Goal: Task Accomplishment & Management: Use online tool/utility

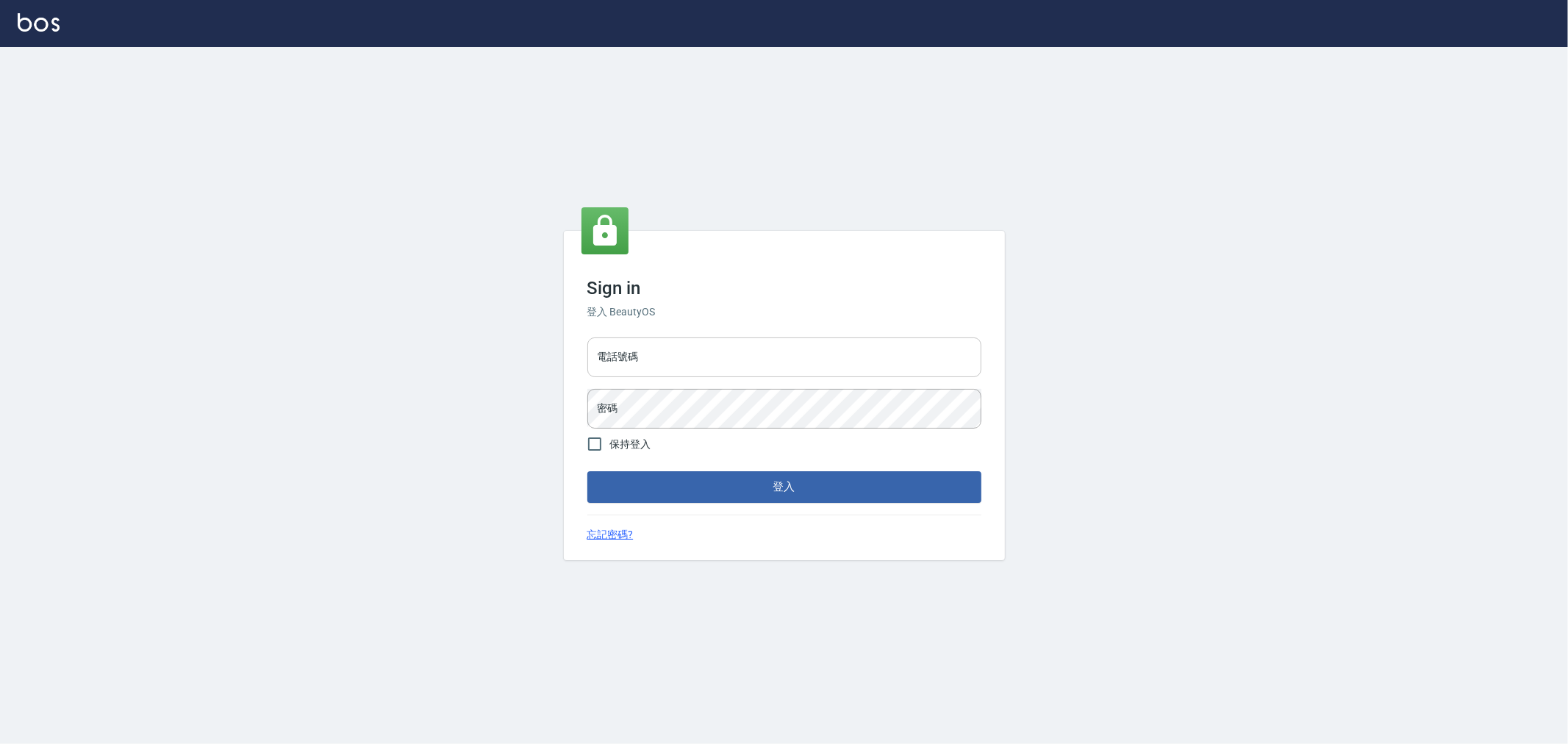
click at [692, 357] on input "電話號碼" at bounding box center [784, 358] width 394 height 40
type input "0955467459"
click at [588, 471] on button "登入" at bounding box center [784, 486] width 394 height 31
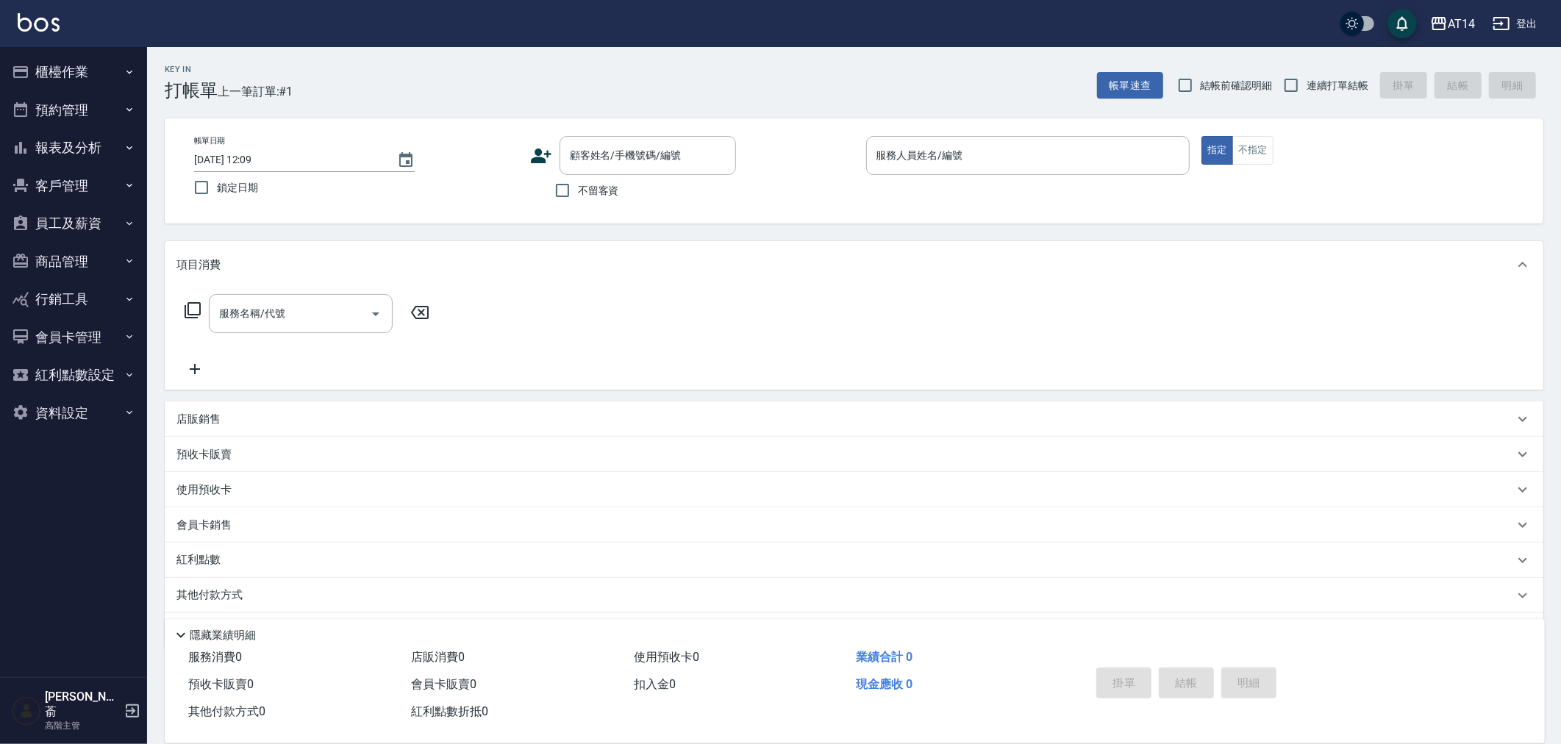
click at [68, 74] on button "櫃檯作業" at bounding box center [73, 72] width 135 height 38
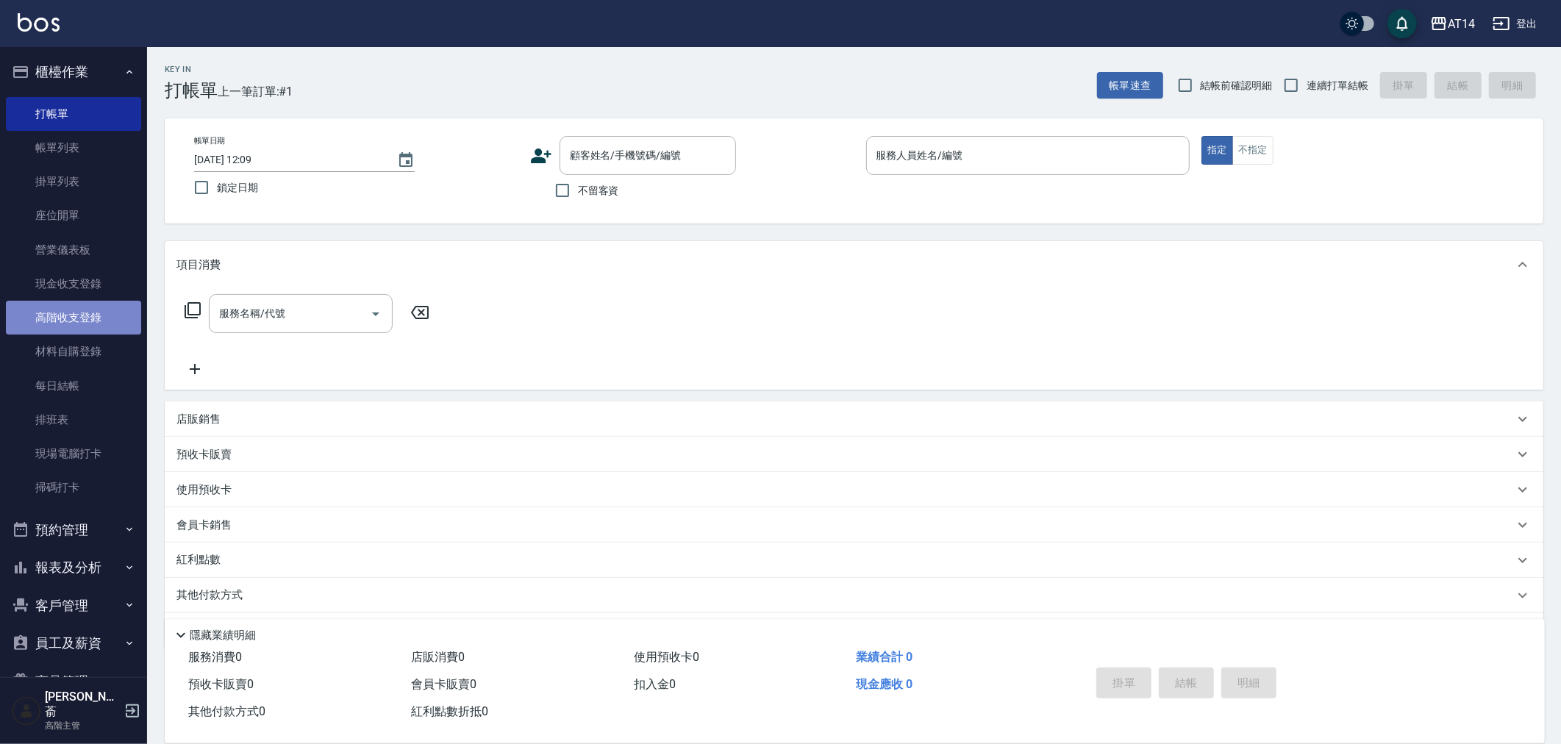
click at [82, 313] on link "高階收支登錄" at bounding box center [73, 318] width 135 height 34
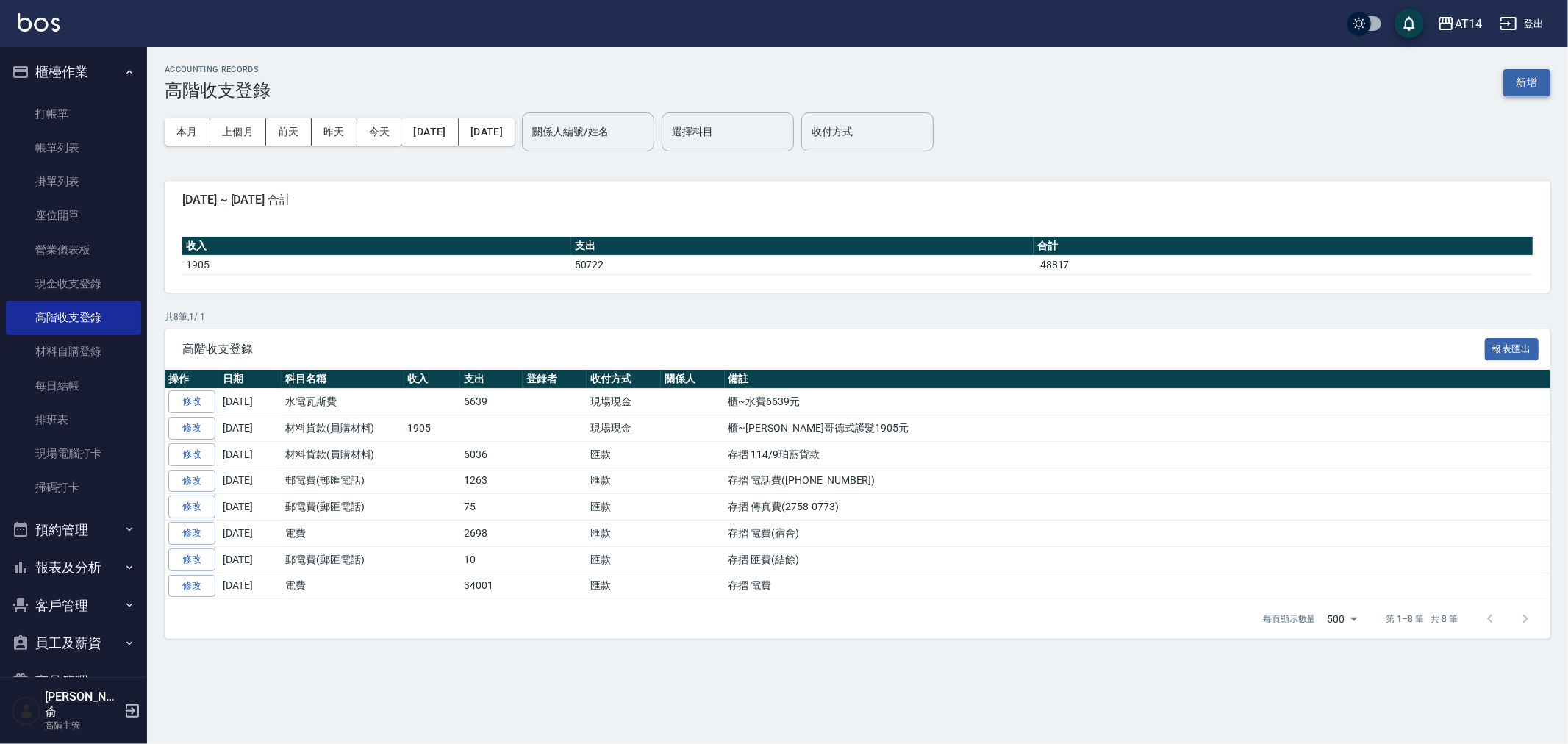
click at [1523, 78] on button "新增" at bounding box center [1526, 82] width 47 height 27
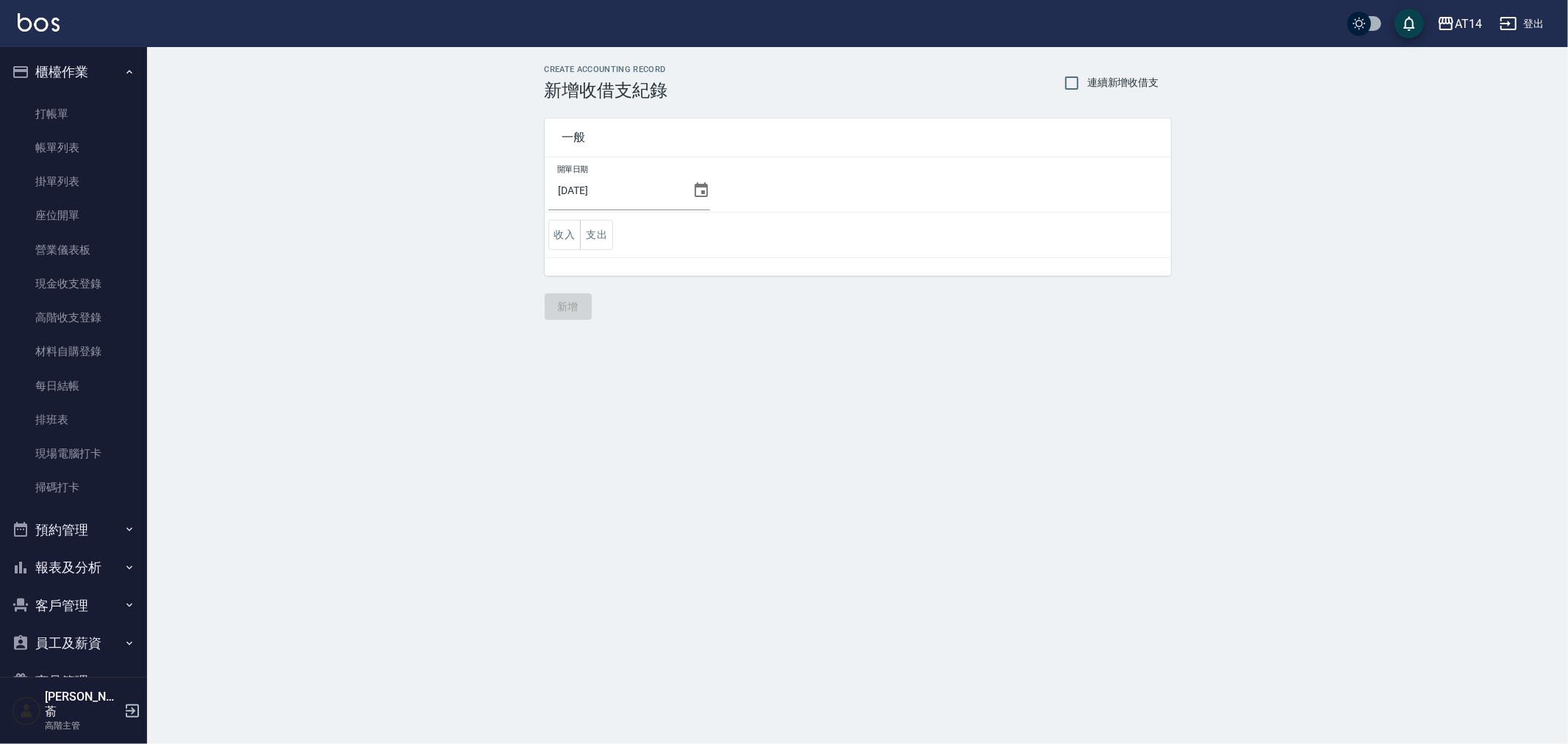
click at [693, 191] on icon at bounding box center [702, 191] width 18 height 18
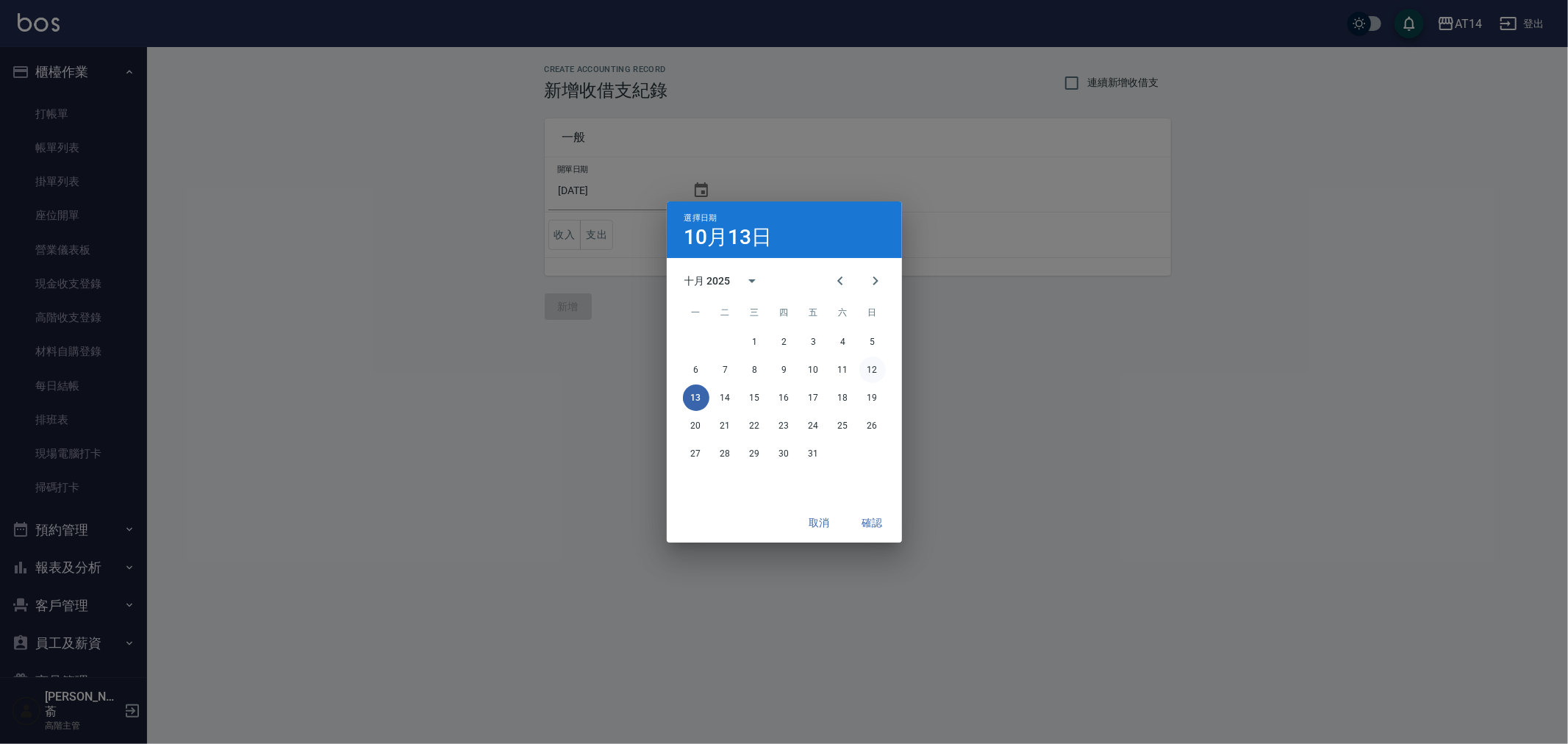
click at [873, 368] on button "12" at bounding box center [872, 370] width 26 height 26
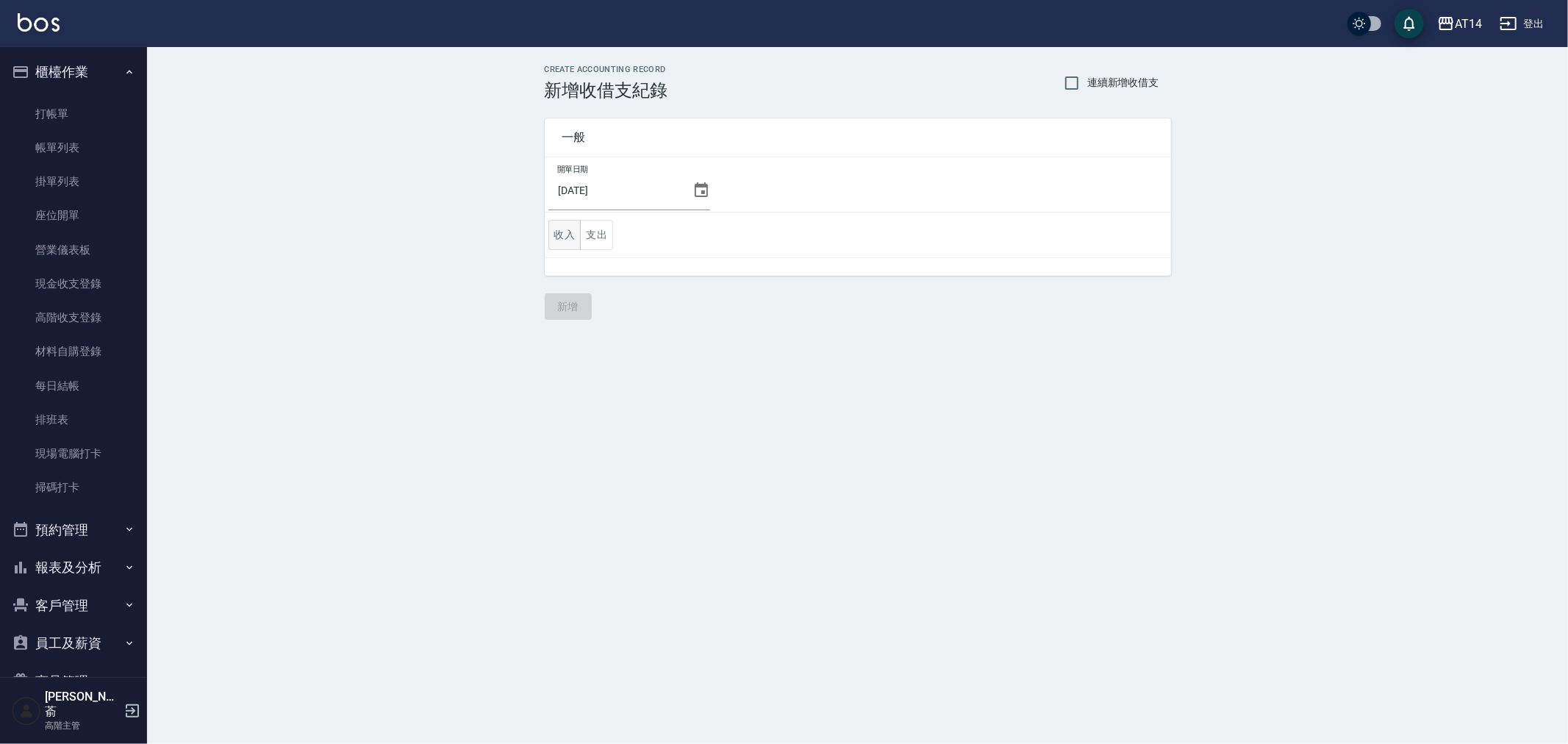
click at [560, 238] on button "收入" at bounding box center [565, 235] width 33 height 30
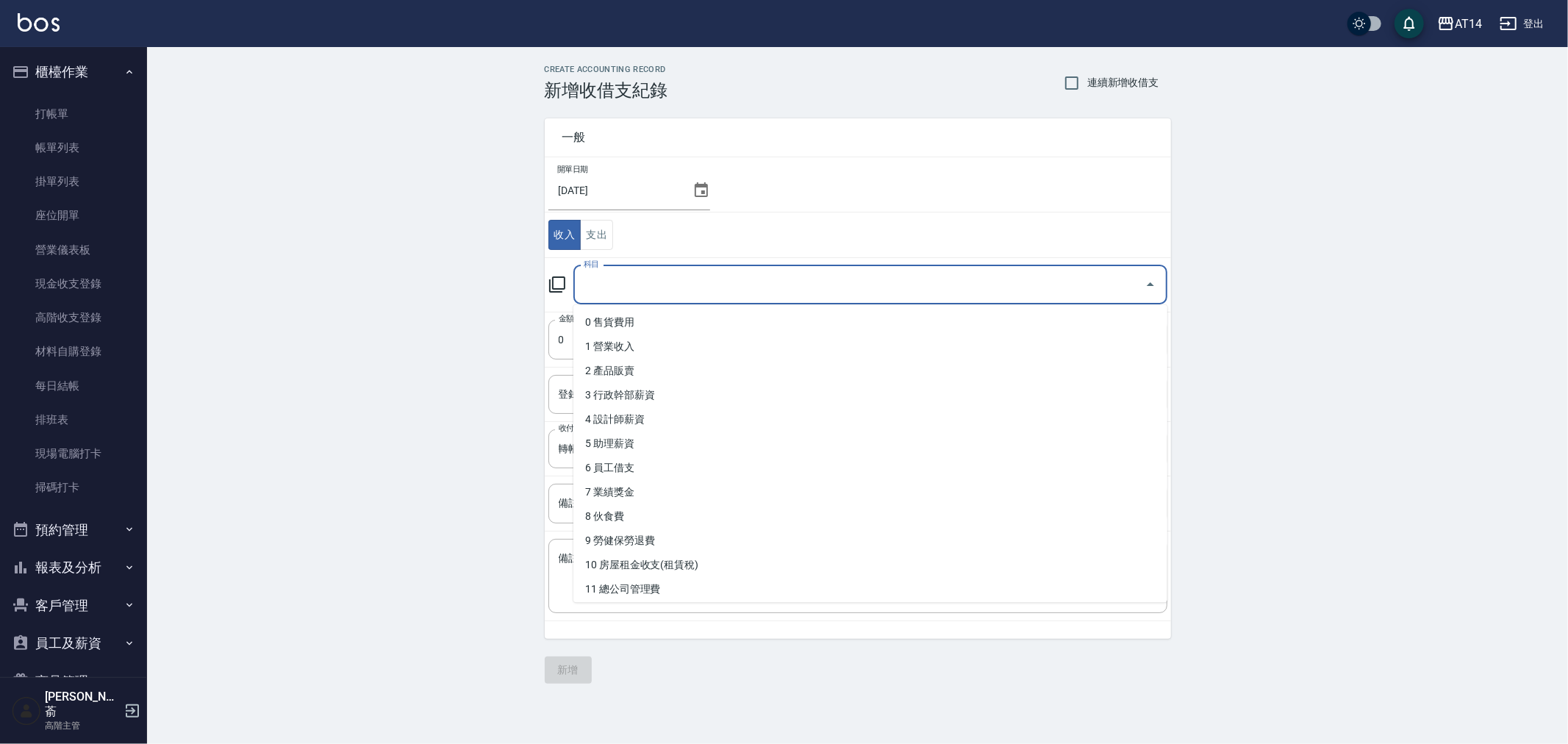
click at [616, 289] on input "科目" at bounding box center [858, 285] width 559 height 26
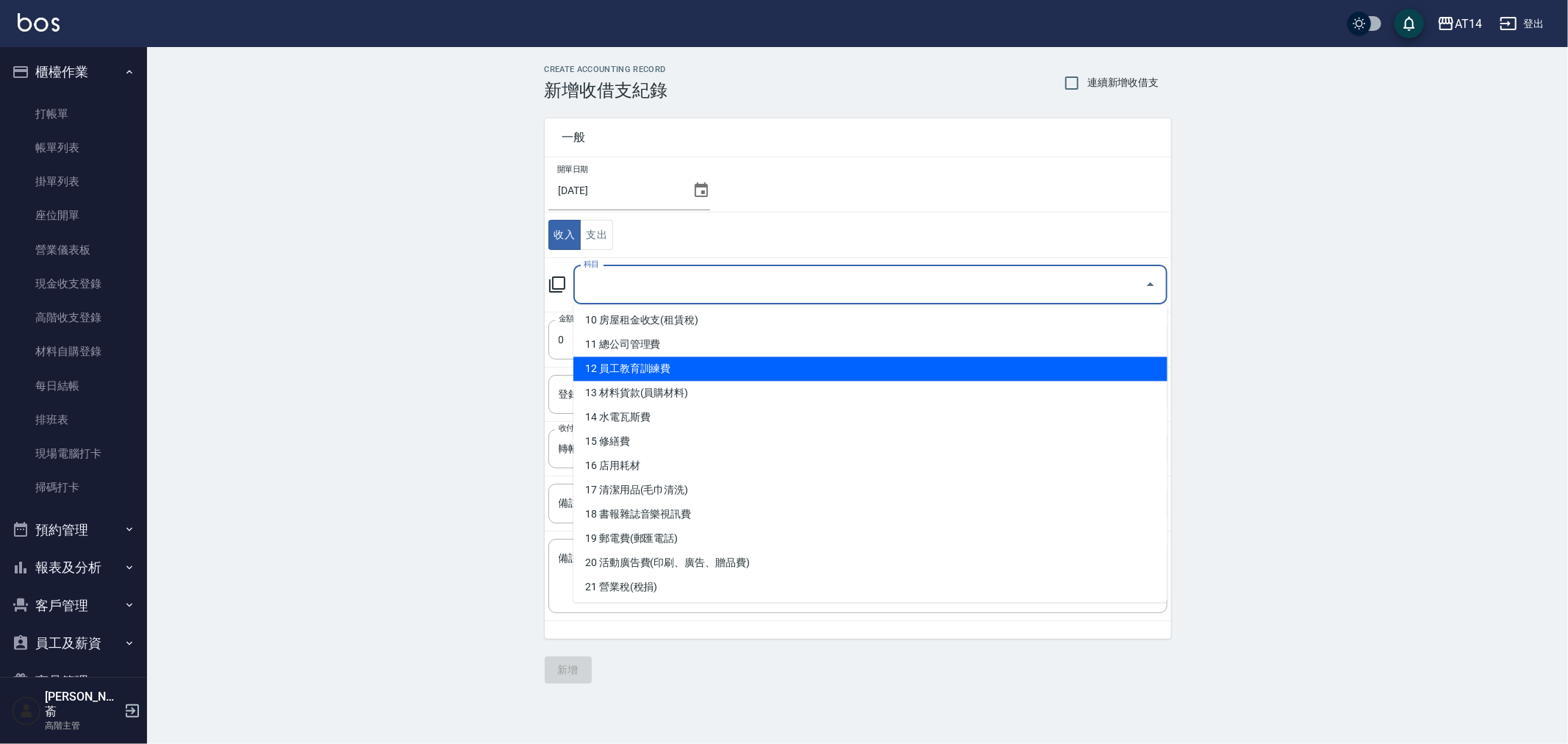
click at [729, 368] on li "12 員工教育訓練費" at bounding box center [870, 369] width 594 height 24
type input "12 員工教育訓練費"
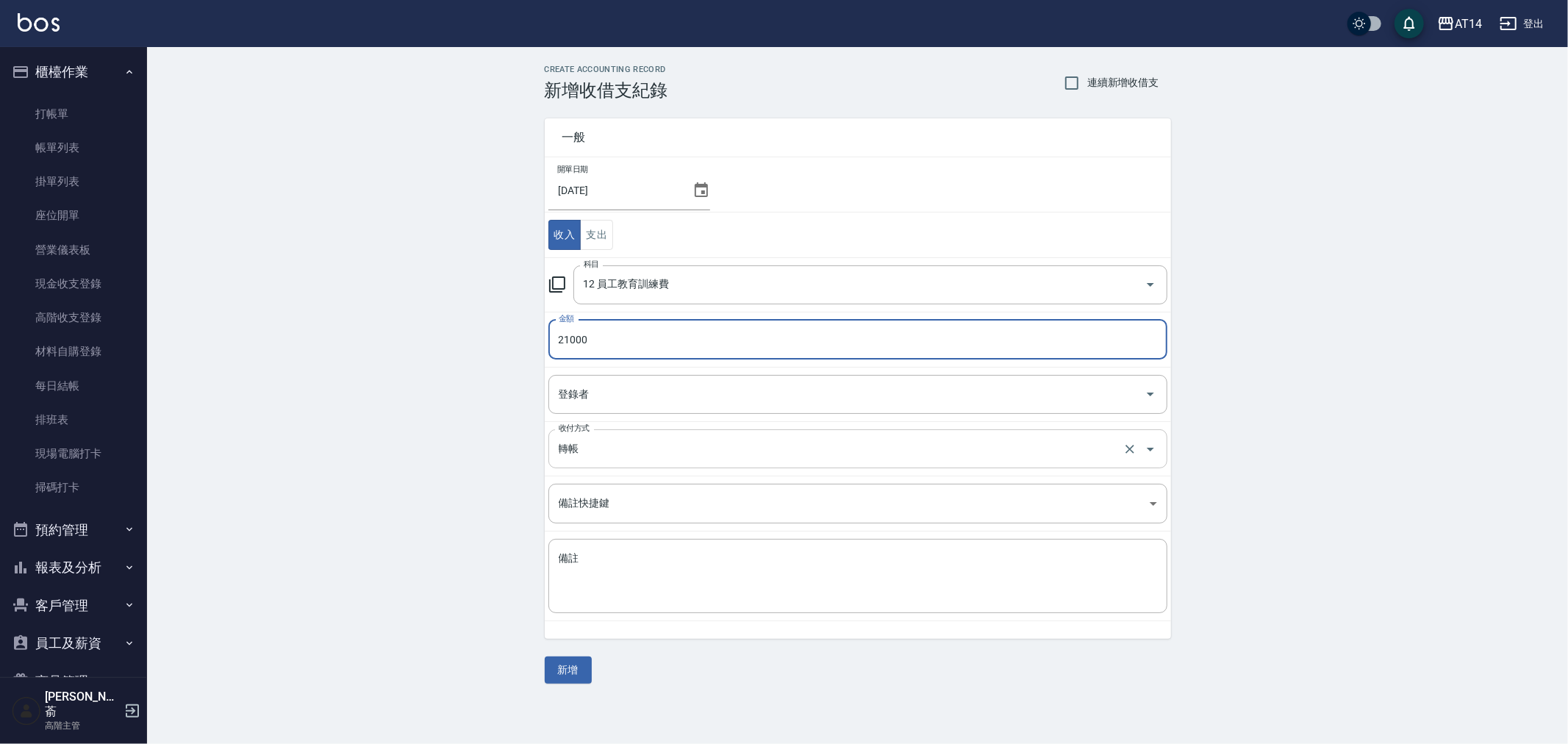
type input "21000"
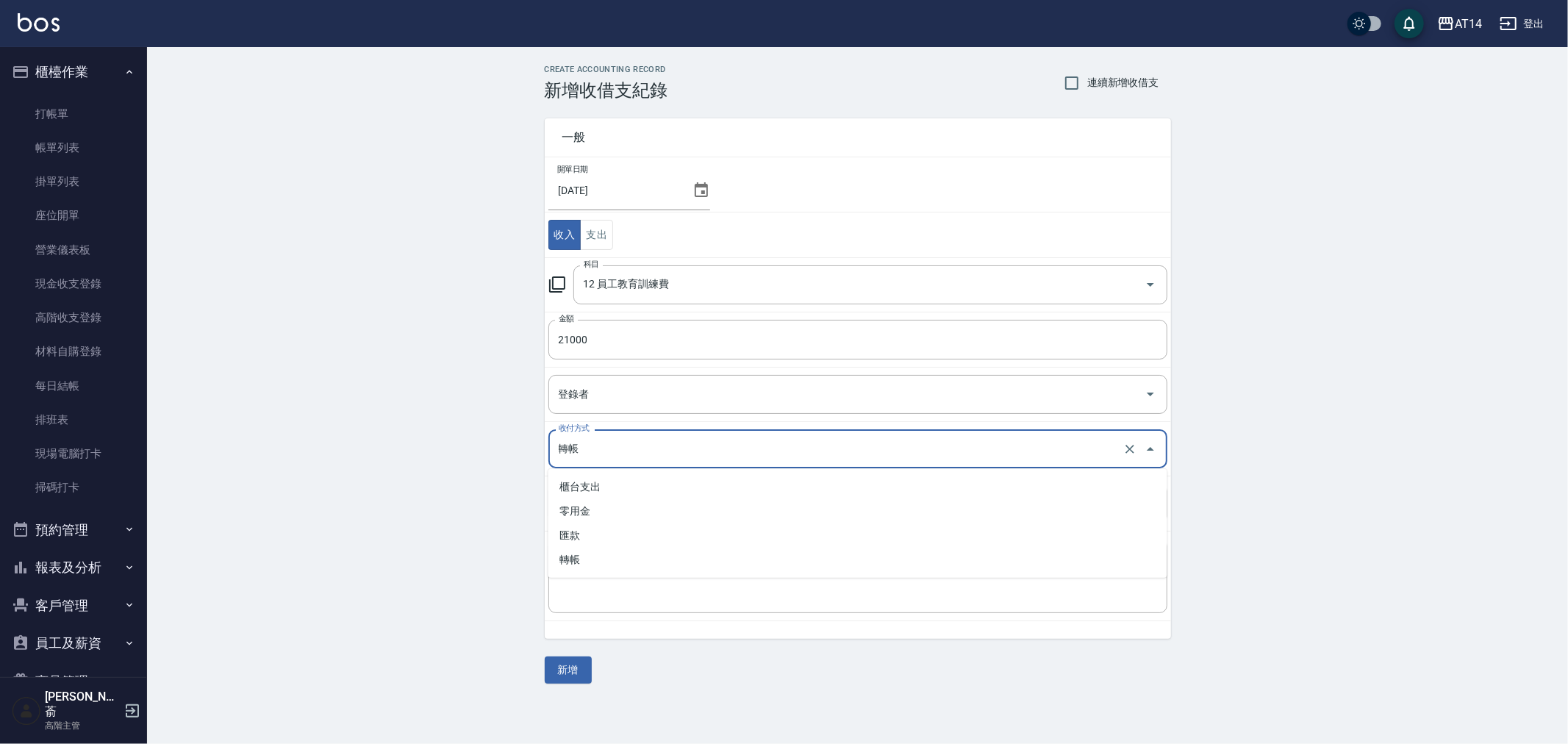
click at [669, 443] on input "轉帳" at bounding box center [836, 449] width 565 height 26
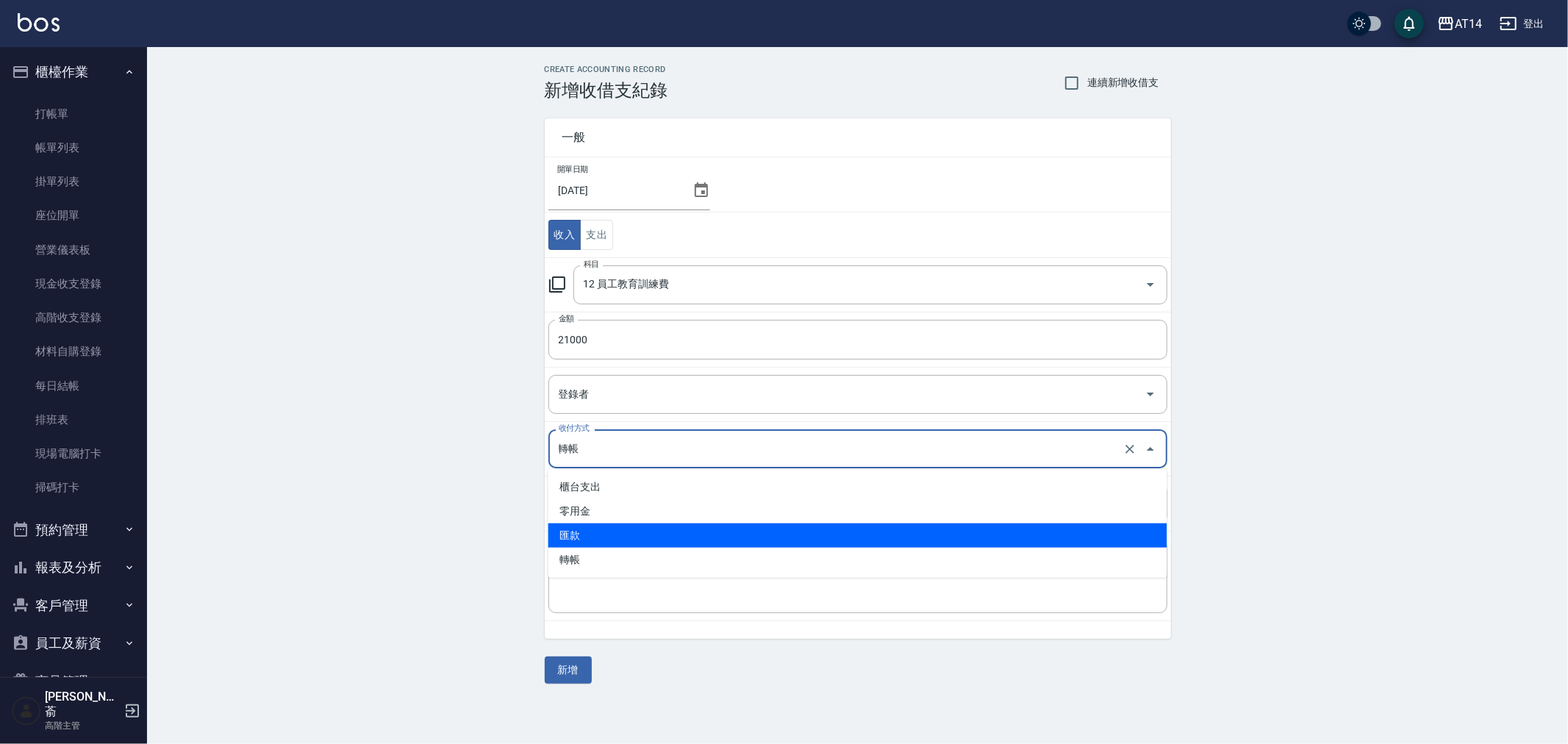
click at [660, 534] on li "匯款" at bounding box center [857, 536] width 619 height 24
type input "匯款"
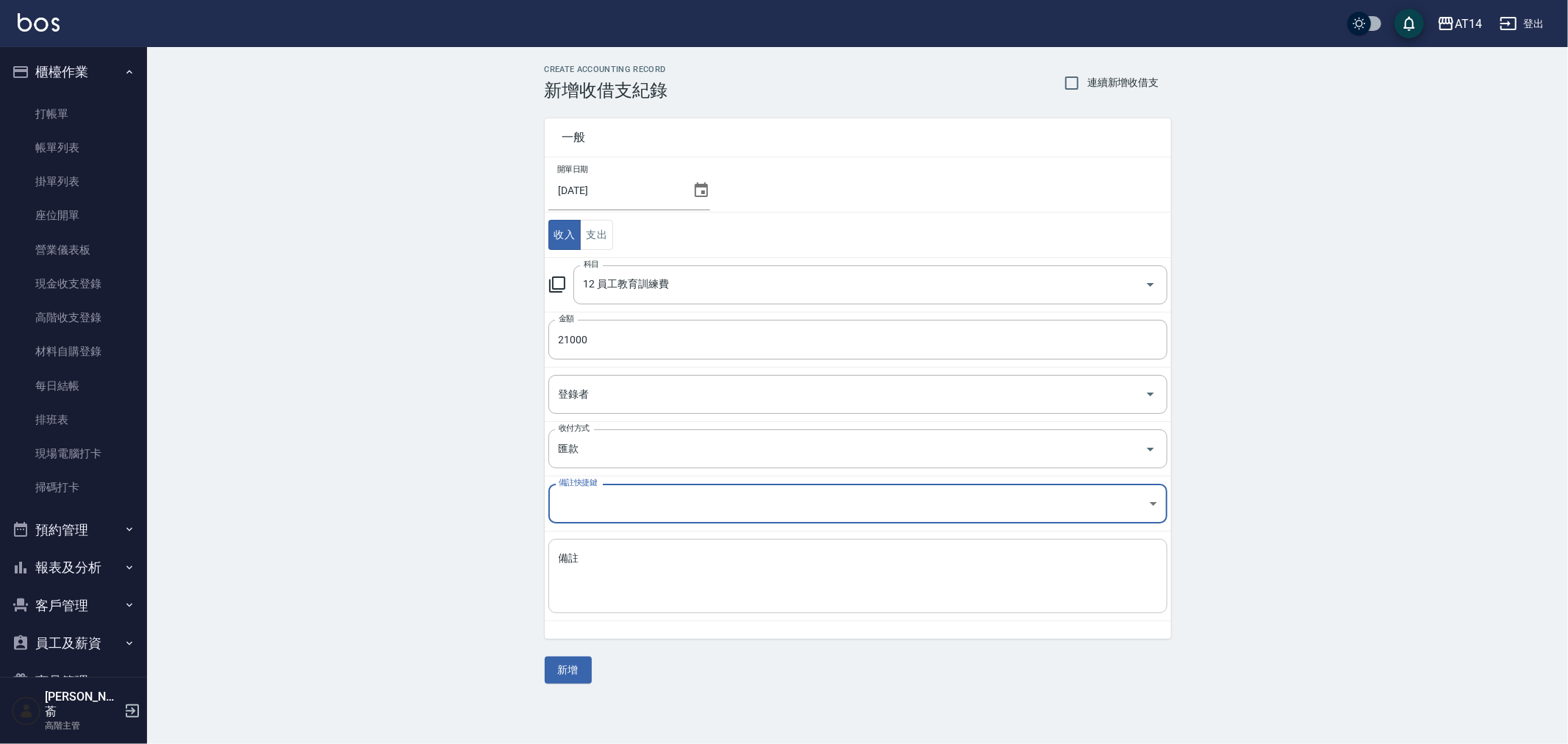
click at [650, 568] on textarea "備註" at bounding box center [857, 577] width 599 height 50
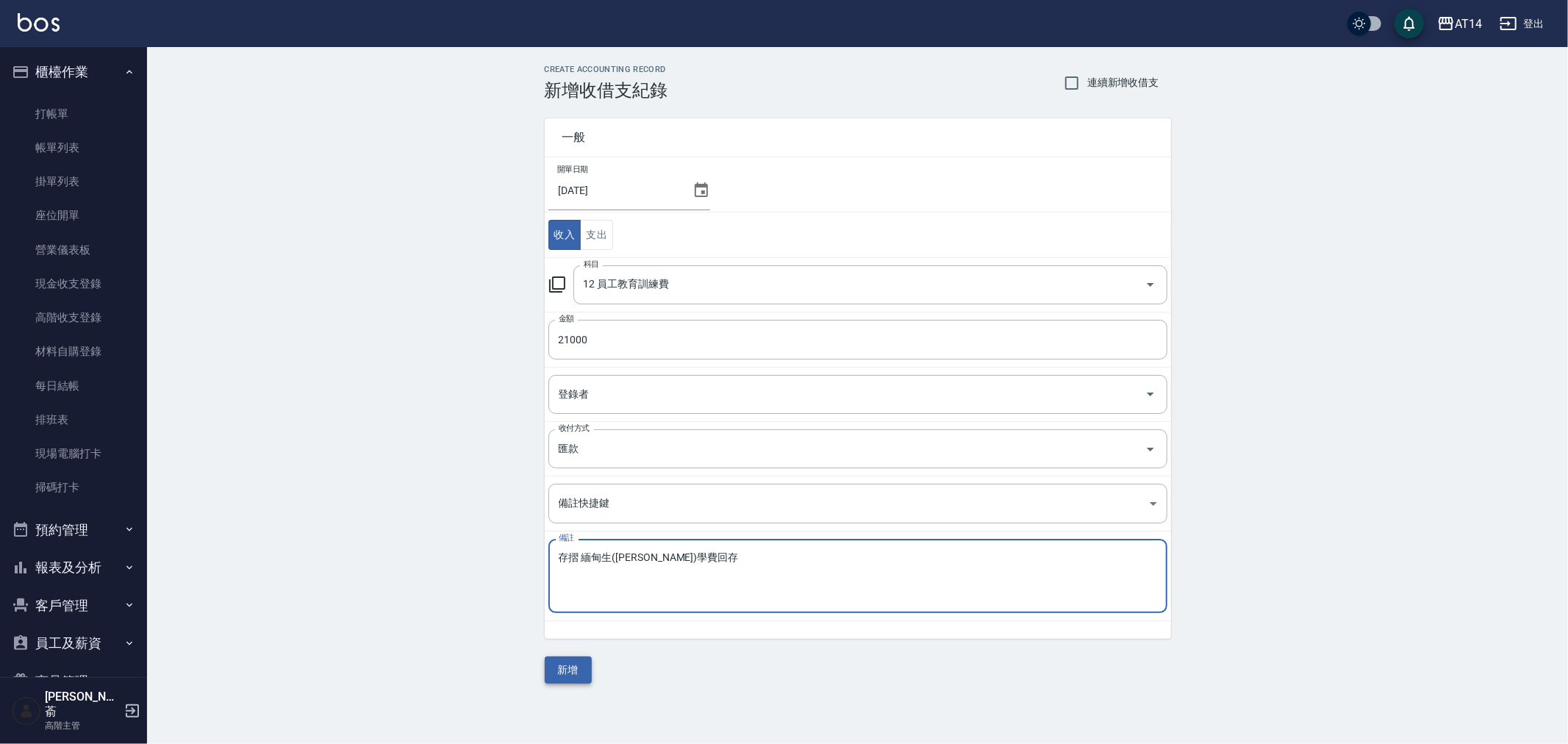
type textarea "存摺 緬甸生(楊明月)學費回存"
click at [559, 666] on button "新增" at bounding box center [568, 670] width 47 height 27
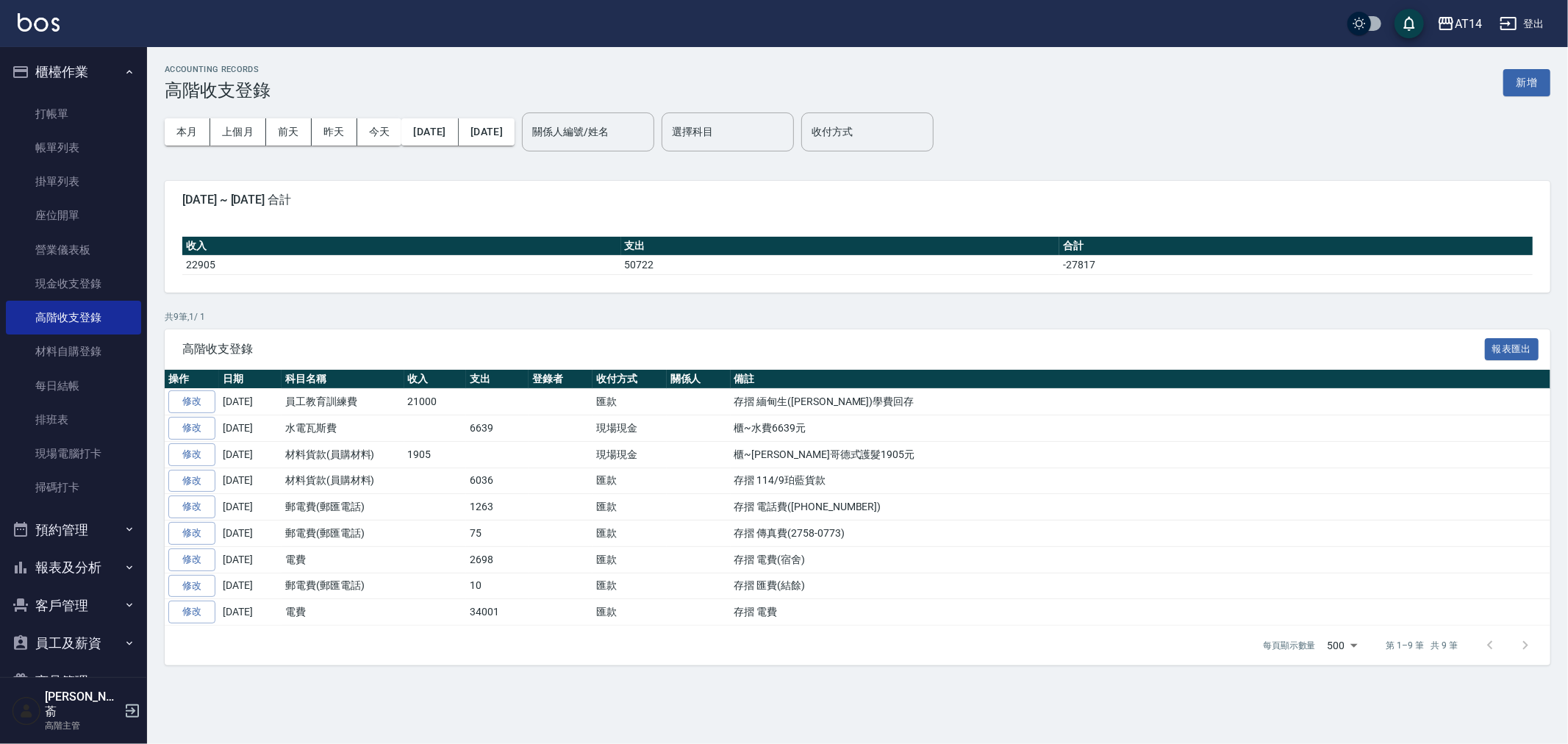
click at [967, 166] on div "ACCOUNTING RECORDS 高階收支登錄 新增 本月 上個月 前天 昨天 今天 2025/10/01 2025/10/13 關係人編號/姓名 關係人…" at bounding box center [856, 365] width 1420 height 636
